Goal: Information Seeking & Learning: Learn about a topic

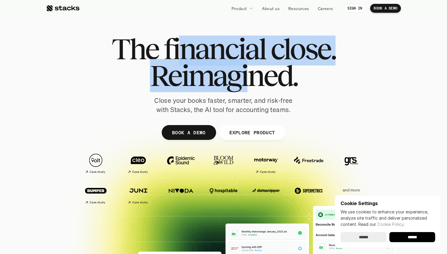
drag, startPoint x: 181, startPoint y: 42, endPoint x: 252, endPoint y: 78, distance: 79.2
click at [252, 78] on div "The financial close. Reimagined." at bounding box center [224, 61] width 224 height 53
click at [252, 78] on span "Reimagined." at bounding box center [224, 75] width 148 height 27
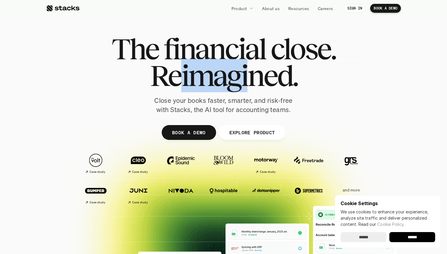
drag, startPoint x: 252, startPoint y: 78, endPoint x: 177, endPoint y: 66, distance: 75.7
click at [177, 66] on span "Reimagined." at bounding box center [224, 75] width 148 height 27
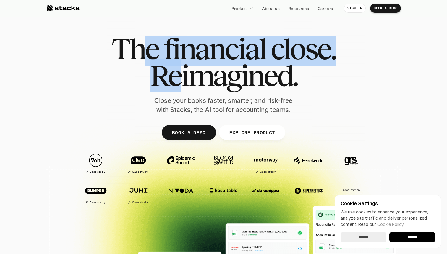
drag, startPoint x: 151, startPoint y: 53, endPoint x: 177, endPoint y: 72, distance: 32.0
click at [177, 72] on div "The financial close. Reimagined." at bounding box center [224, 61] width 224 height 53
